Goal: Information Seeking & Learning: Learn about a topic

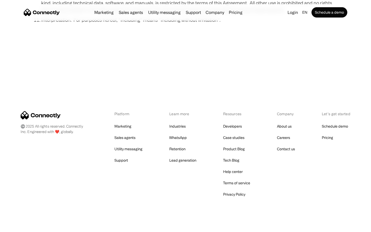
scroll to position [1893, 0]
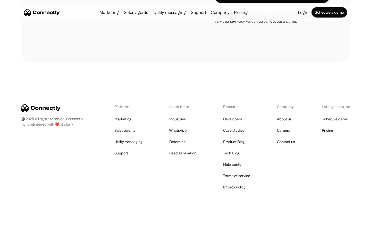
scroll to position [871, 0]
